Goal: Task Accomplishment & Management: Manage account settings

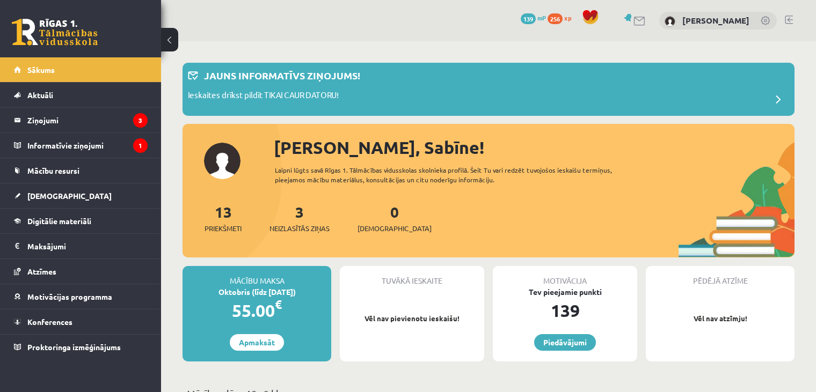
click at [764, 19] on link at bounding box center [766, 21] width 11 height 11
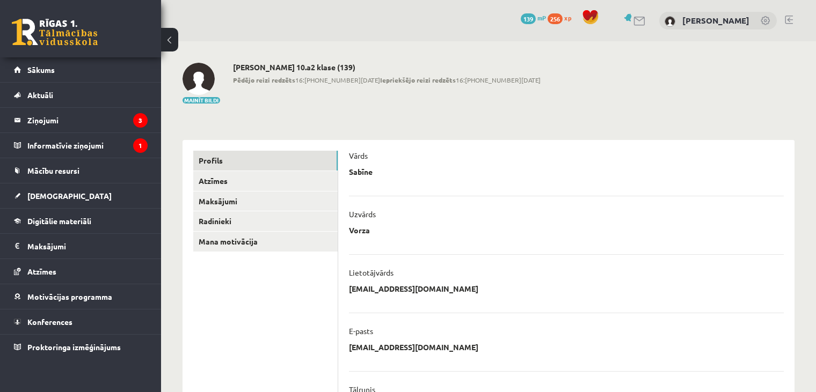
click at [792, 17] on link at bounding box center [789, 20] width 8 height 9
